Goal: Information Seeking & Learning: Learn about a topic

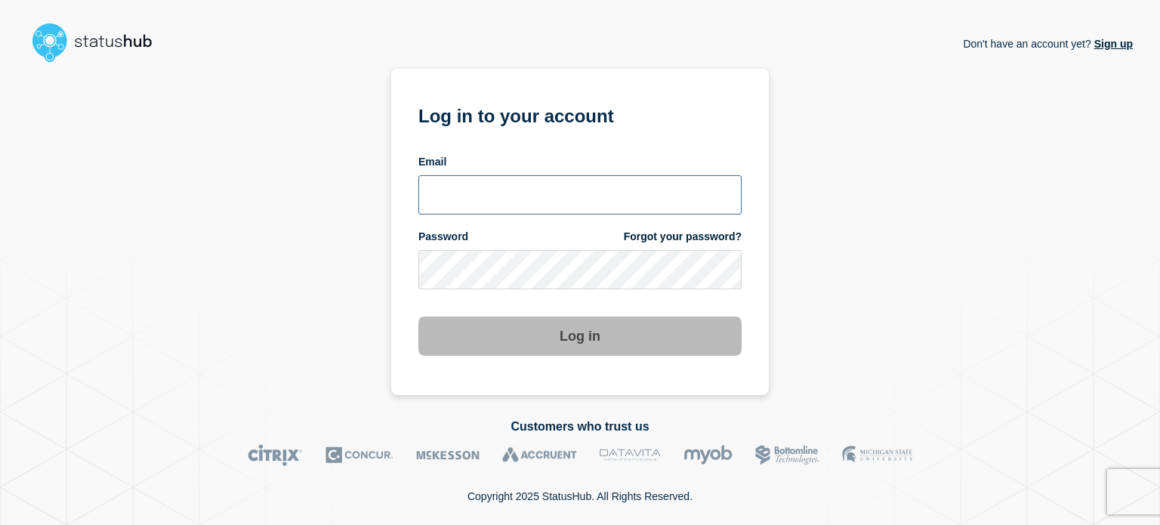
type input "xandra.martens@conexon.us"
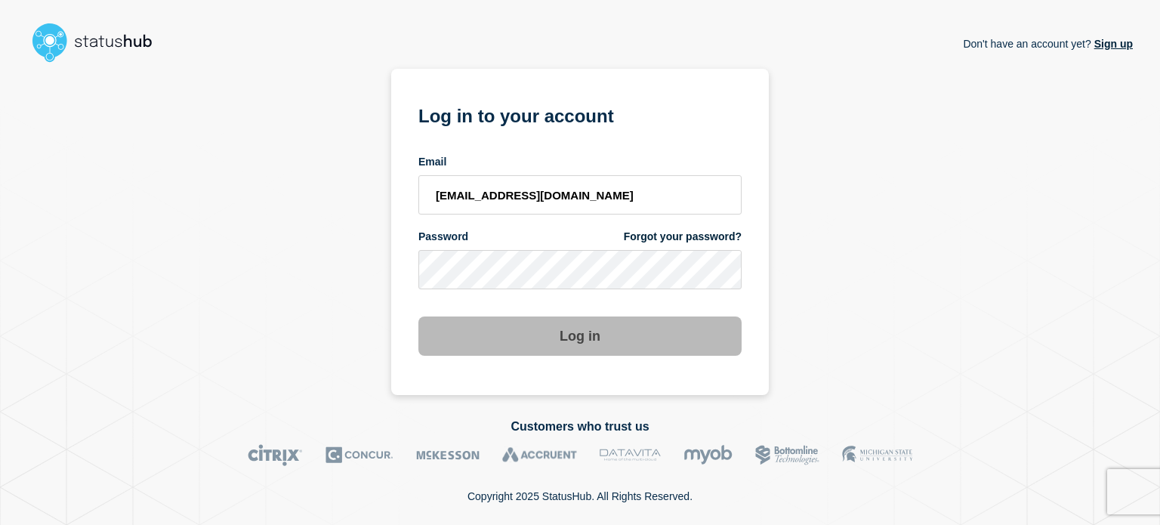
click at [544, 348] on button "Log in" at bounding box center [579, 335] width 323 height 39
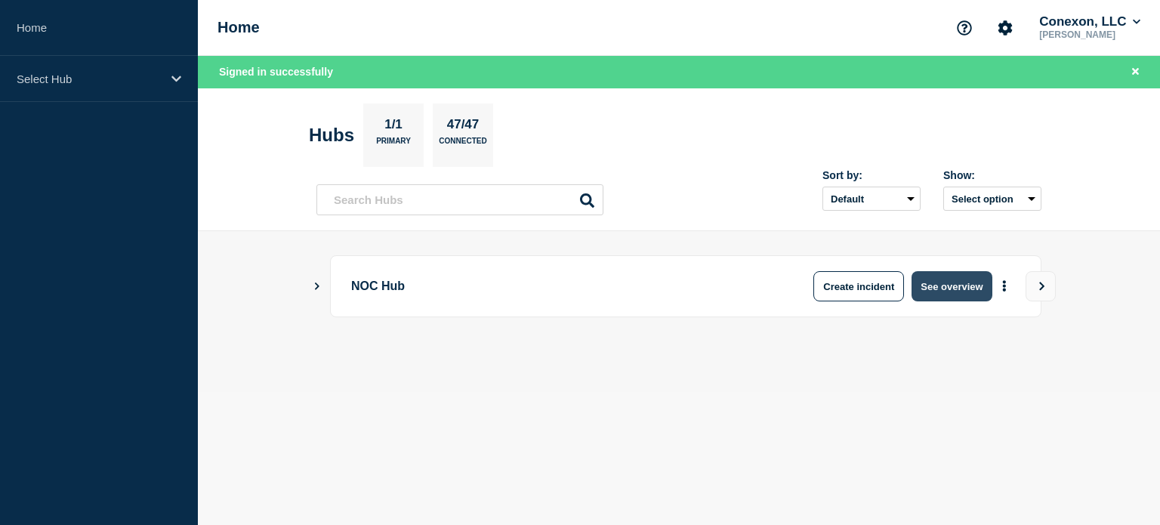
click at [969, 277] on button "See overview" at bounding box center [951, 286] width 80 height 30
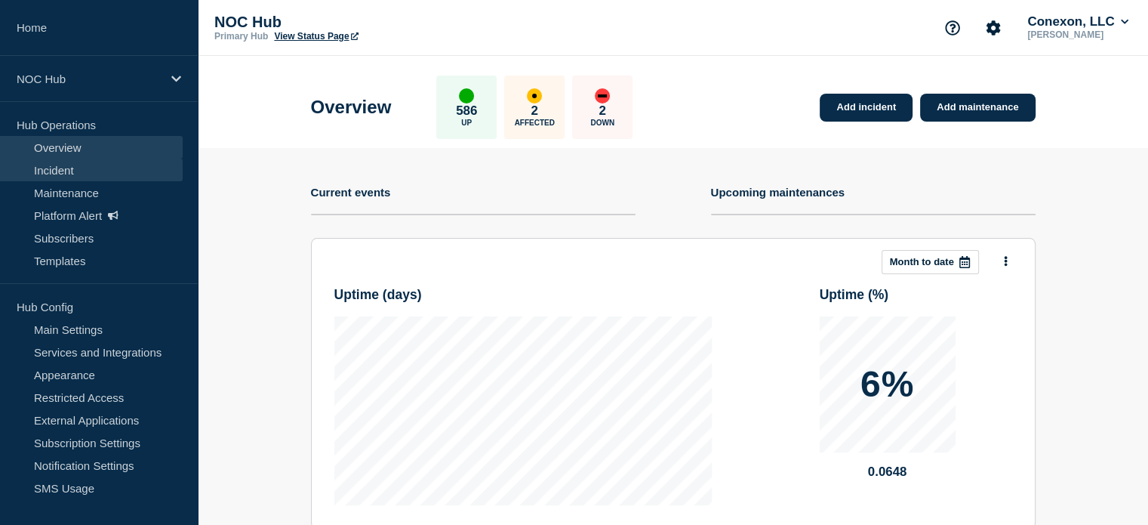
click at [159, 166] on link "Incident" at bounding box center [91, 170] width 183 height 23
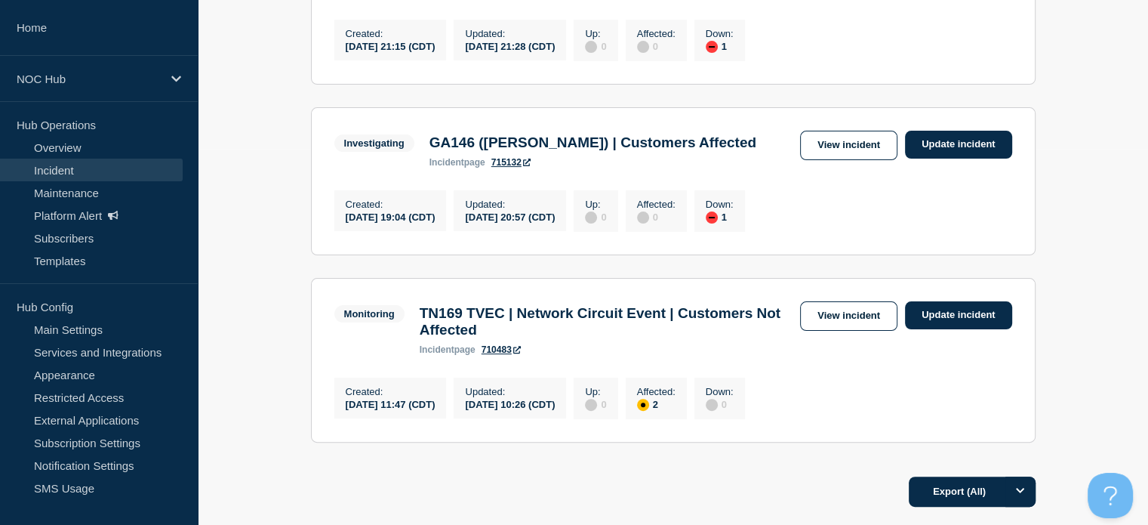
scroll to position [381, 0]
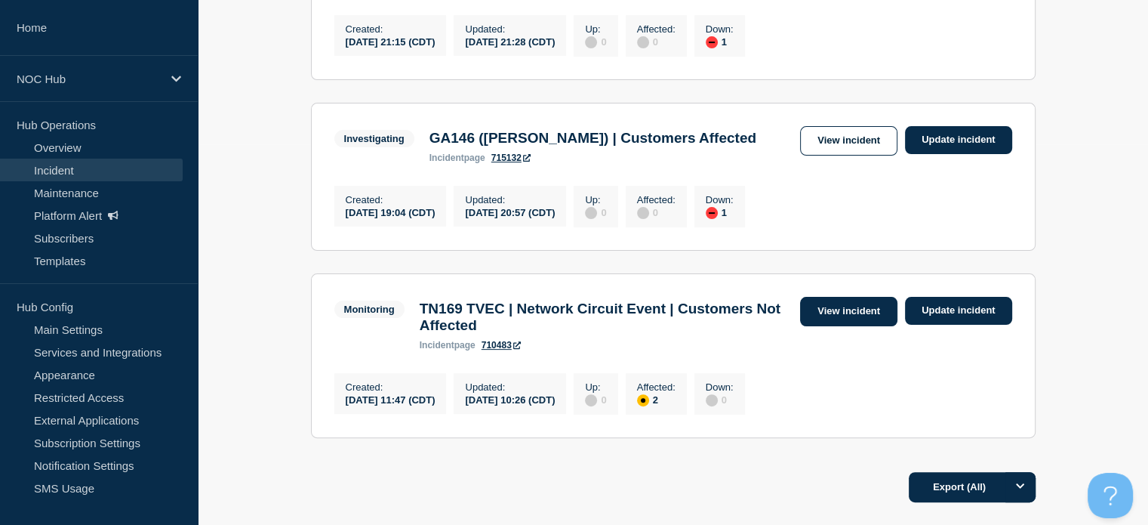
click at [827, 325] on link "View incident" at bounding box center [848, 311] width 97 height 29
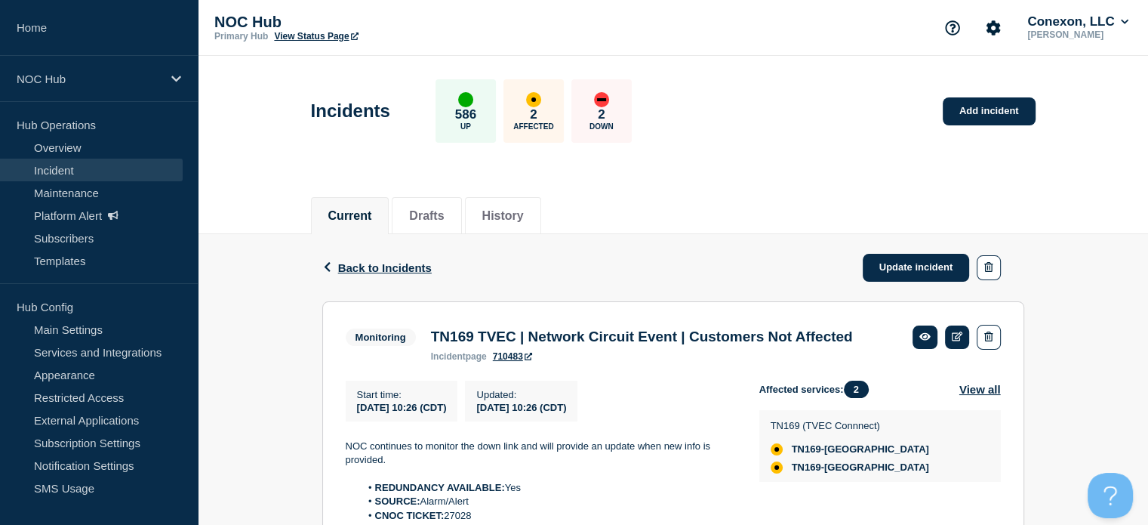
click at [151, 171] on link "Incident" at bounding box center [91, 170] width 183 height 23
